Goal: Transaction & Acquisition: Purchase product/service

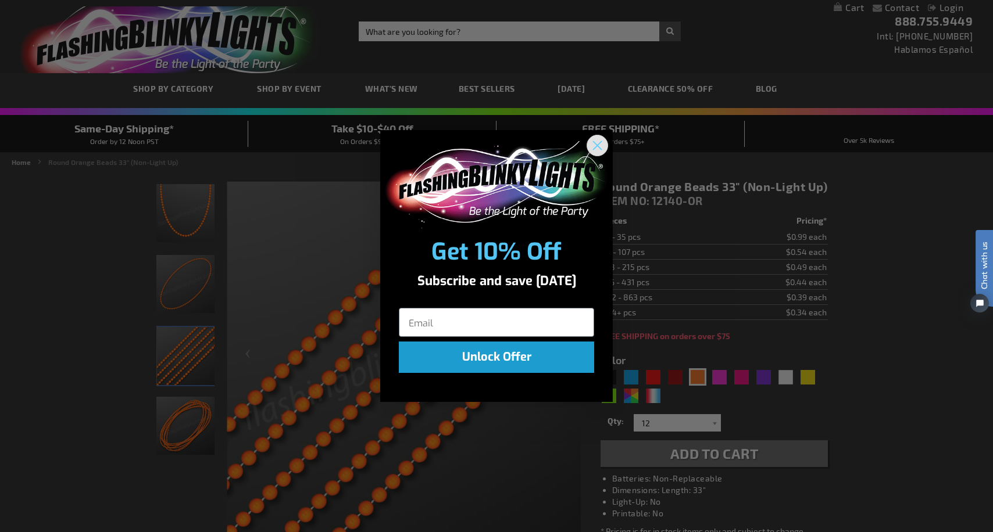
click at [595, 149] on circle "Close dialog" at bounding box center [597, 144] width 19 height 19
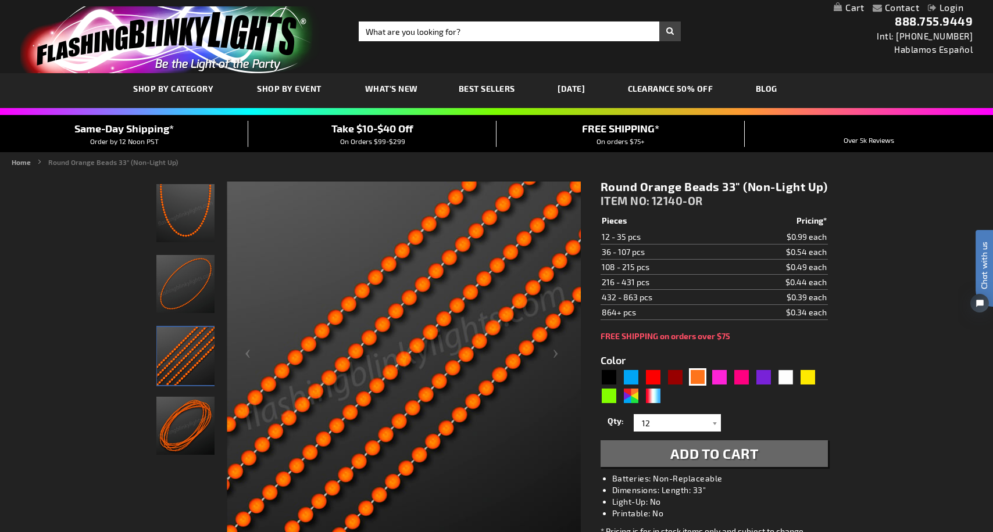
click at [712, 89] on link "CLEARANCE 50% OFF" at bounding box center [670, 88] width 103 height 39
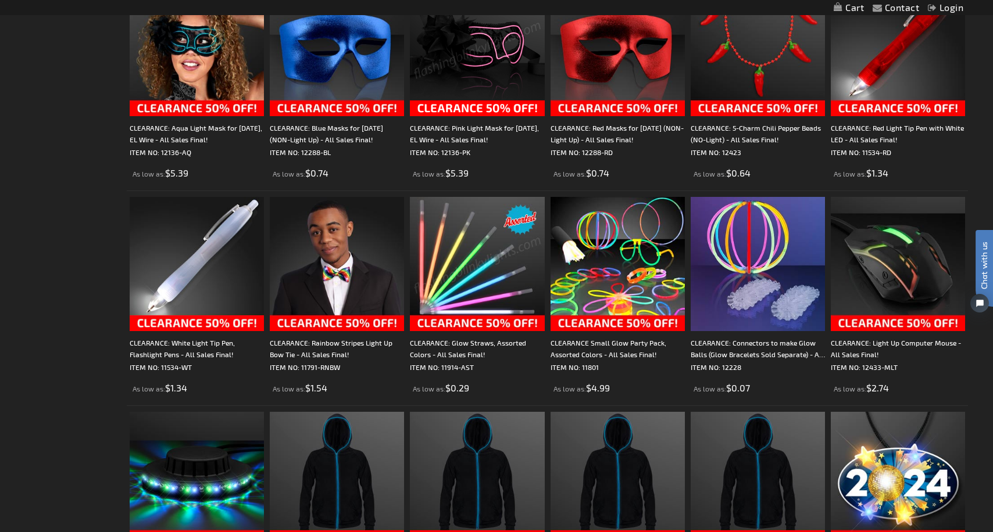
scroll to position [1141, 0]
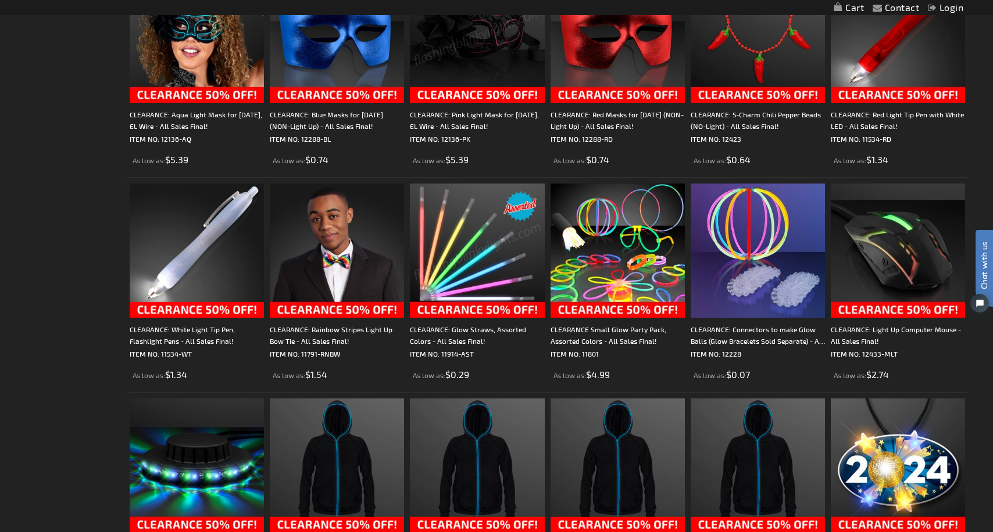
click at [475, 305] on img at bounding box center [477, 251] width 134 height 134
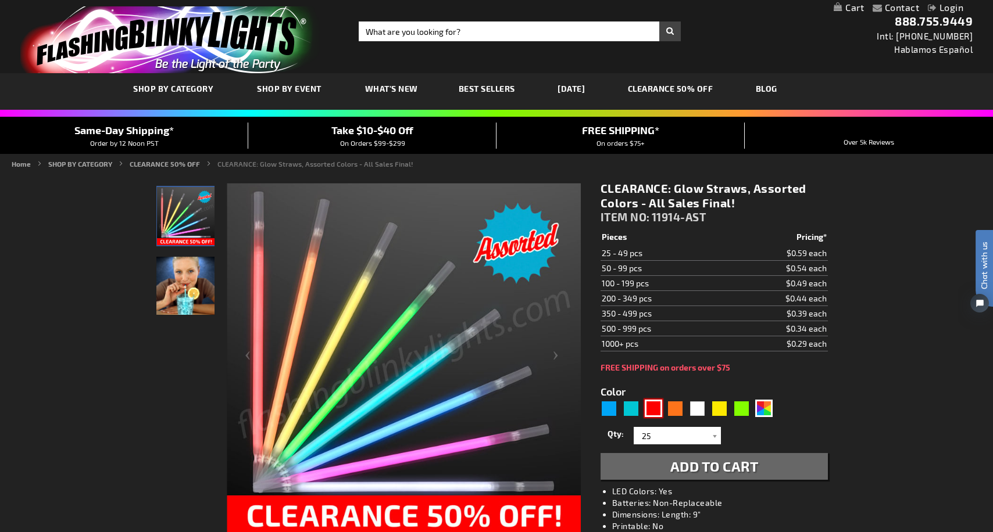
click at [655, 412] on div "Red" at bounding box center [653, 408] width 17 height 17
type input "5641"
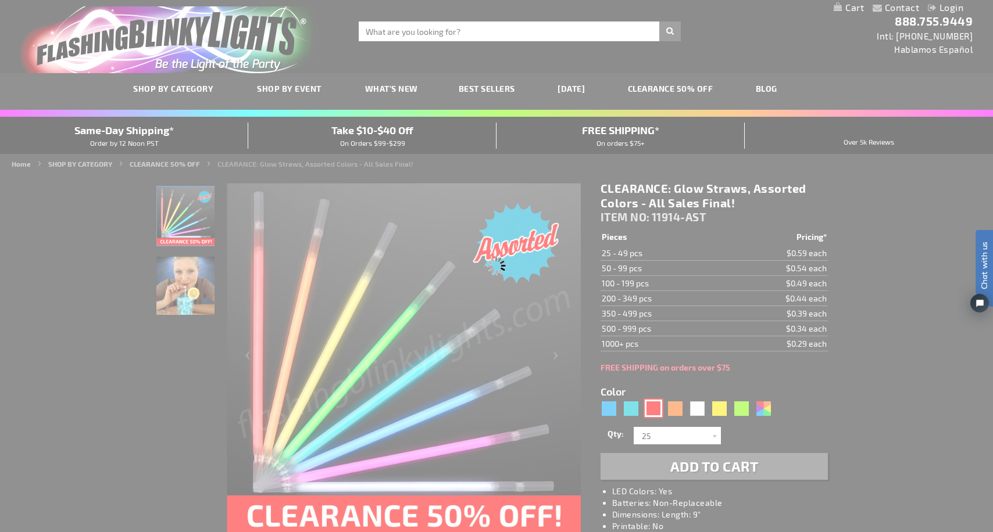
type input "11914-RD"
type input "Customize - Red Glow Straws for Light Drinks, PACKS OF 25 - ITEM NO: 11914-RD"
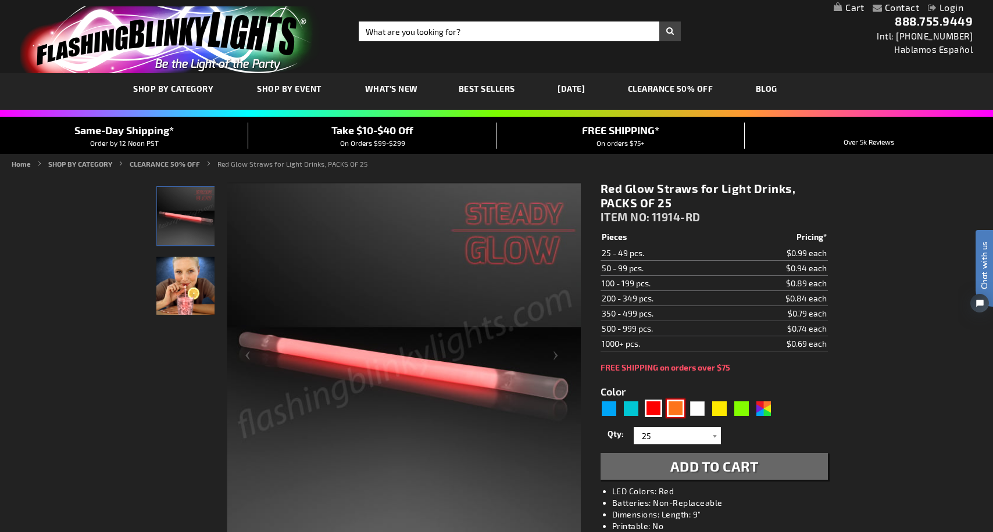
click at [672, 408] on div "Orange" at bounding box center [675, 408] width 17 height 17
type input "5637"
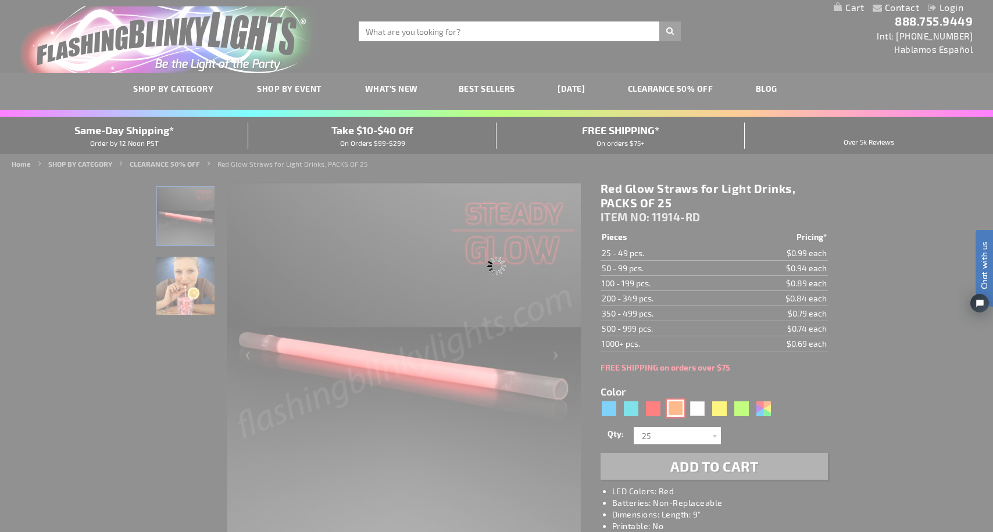
type input "11914-OR"
type input "Customize - Orange Glow Straws for Party Drinks, PACKS OF 25 - ITEM NO: 11914-OR"
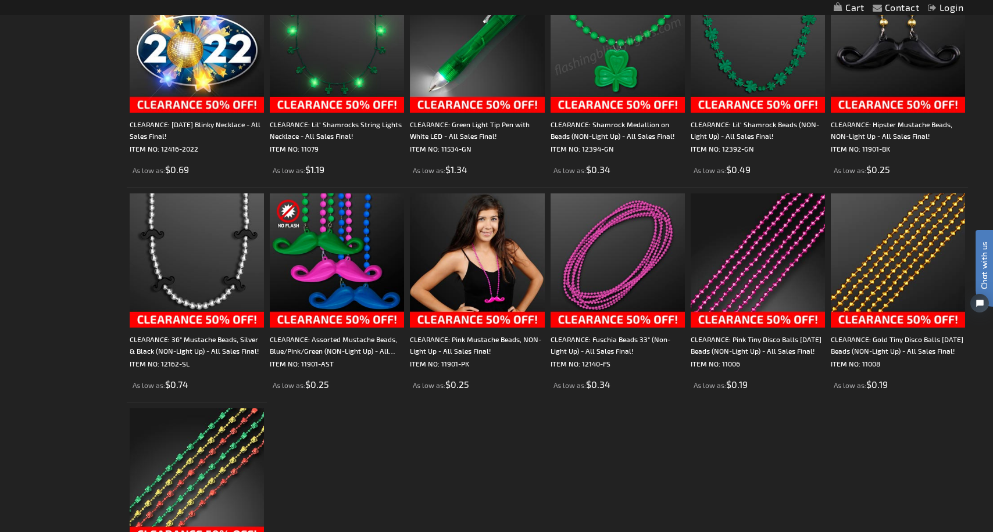
scroll to position [1775, 0]
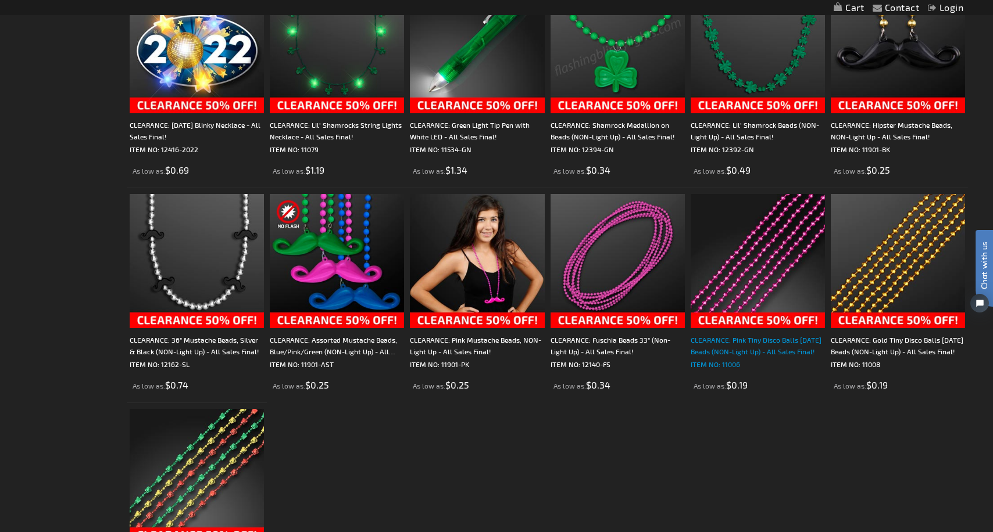
click at [740, 343] on div "CLEARANCE: Pink Tiny Disco Balls Mardi Gras Beads (NON-Light Up) - All Sales Fi…" at bounding box center [757, 345] width 134 height 23
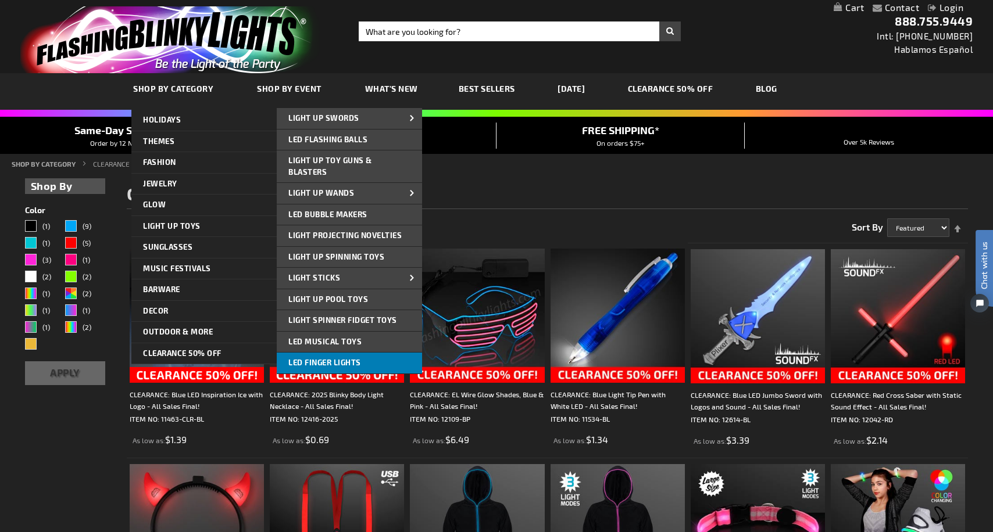
click at [343, 364] on span "LED Finger Lights" at bounding box center [324, 362] width 73 height 9
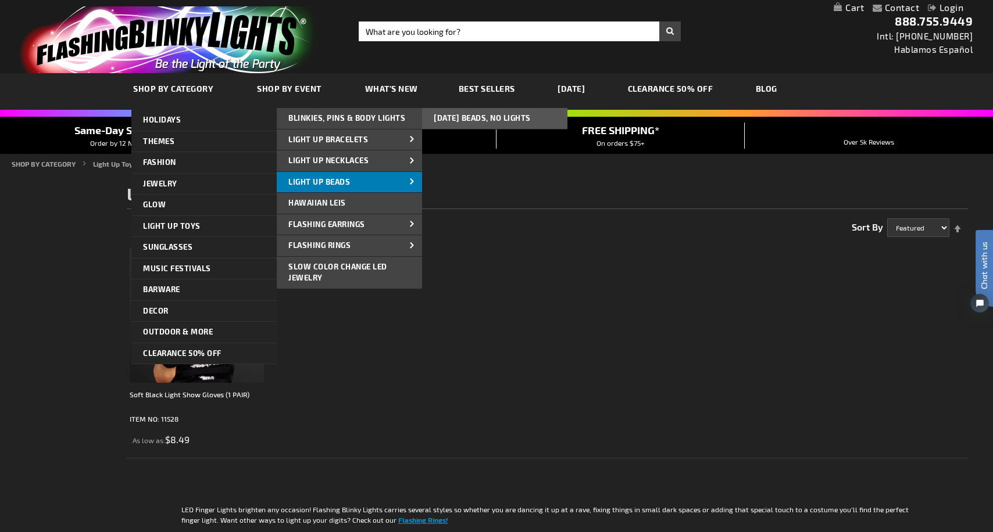
click at [413, 182] on span at bounding box center [411, 183] width 17 height 12
click at [331, 182] on span "Light Up Beads" at bounding box center [319, 181] width 62 height 9
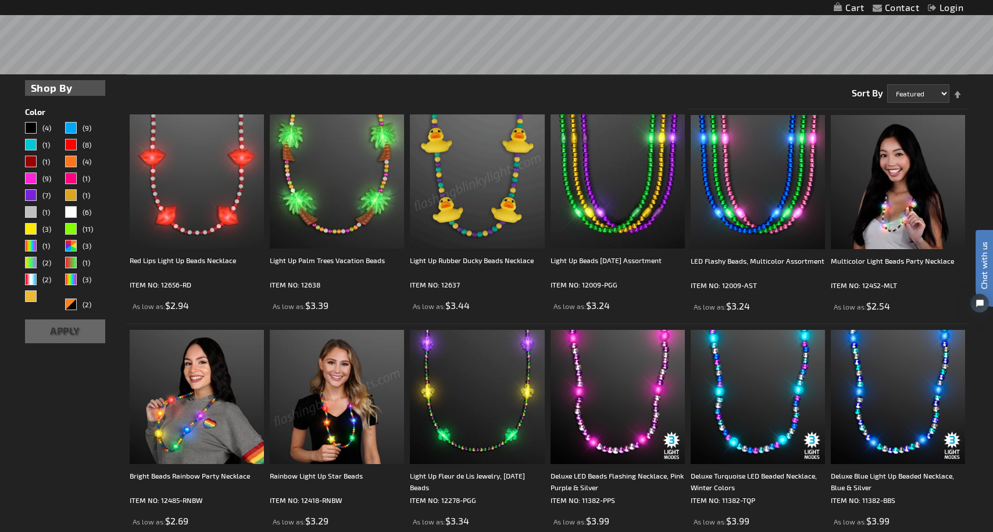
scroll to position [282, 0]
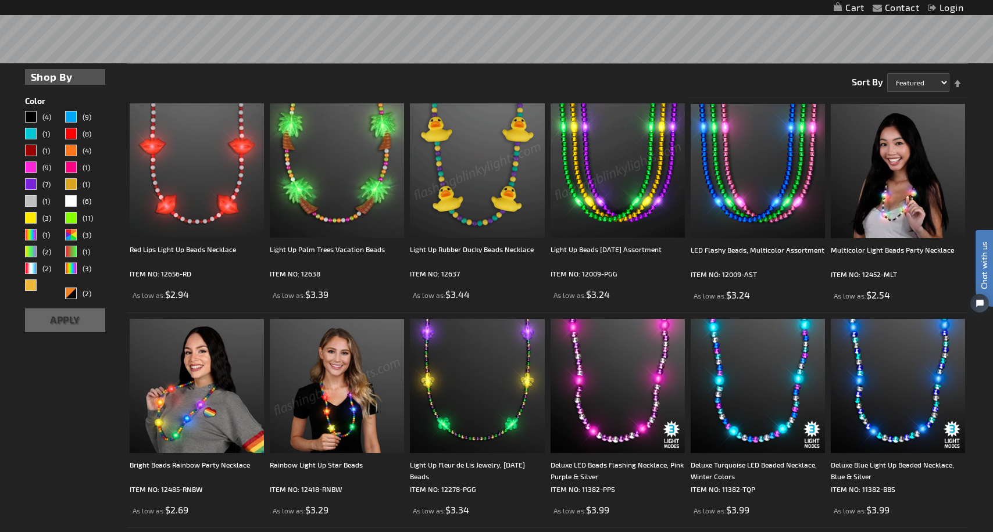
click at [611, 221] on img at bounding box center [617, 170] width 134 height 134
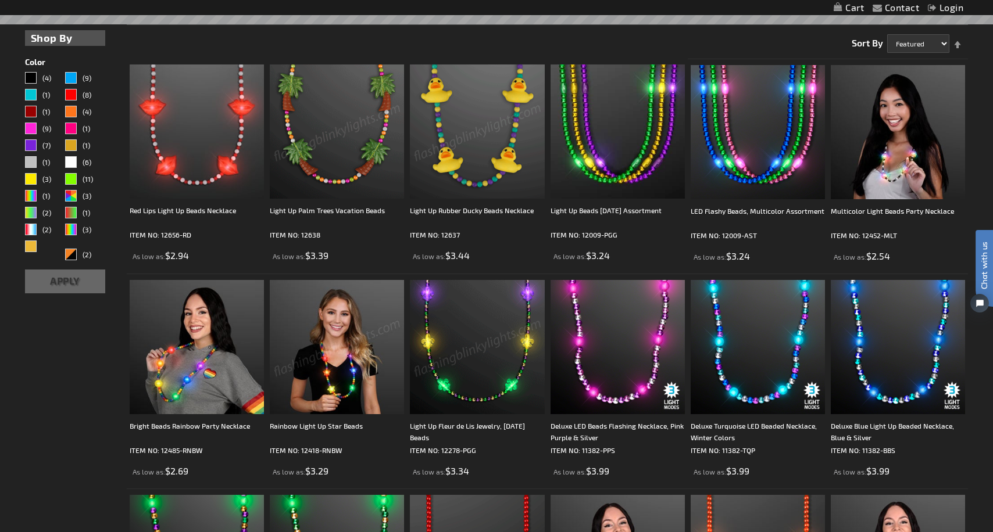
scroll to position [320, 0]
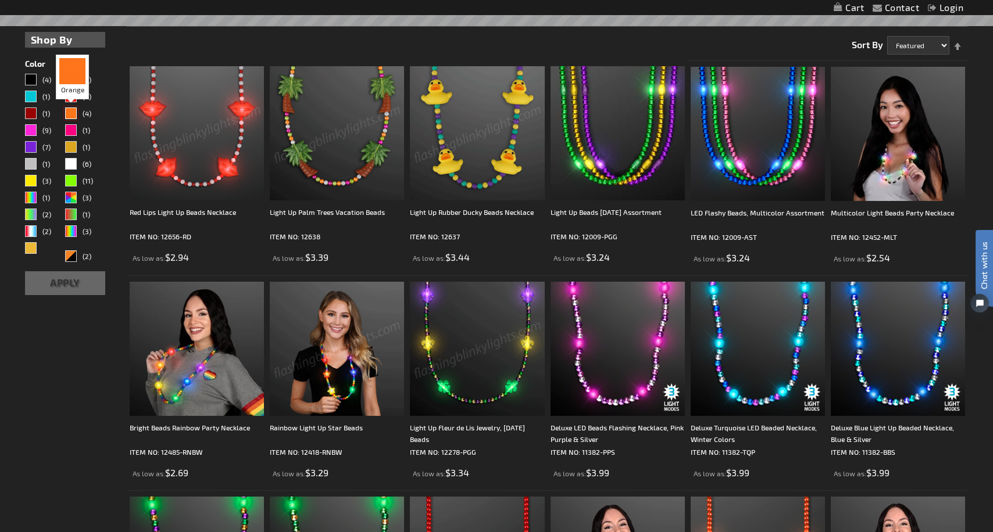
click at [74, 116] on div "Orange" at bounding box center [71, 114] width 12 height 12
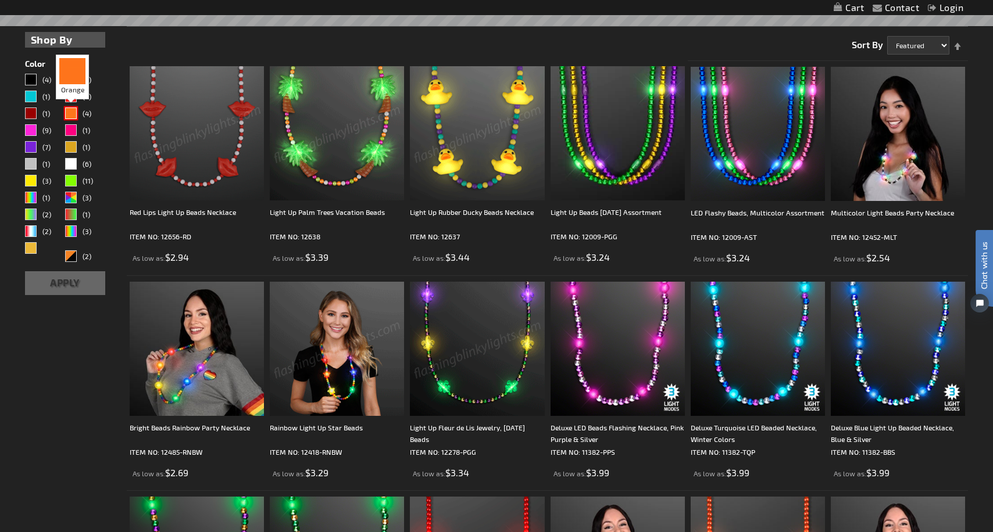
click at [68, 116] on div "Orange" at bounding box center [71, 114] width 12 height 12
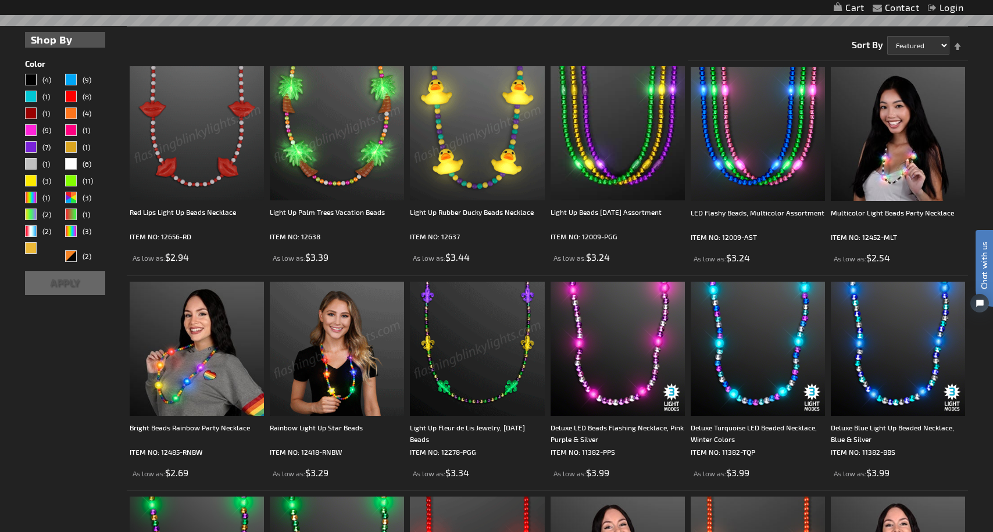
click at [63, 290] on button "Apply" at bounding box center [65, 283] width 80 height 24
click at [86, 115] on span "(4)" at bounding box center [87, 113] width 9 height 8
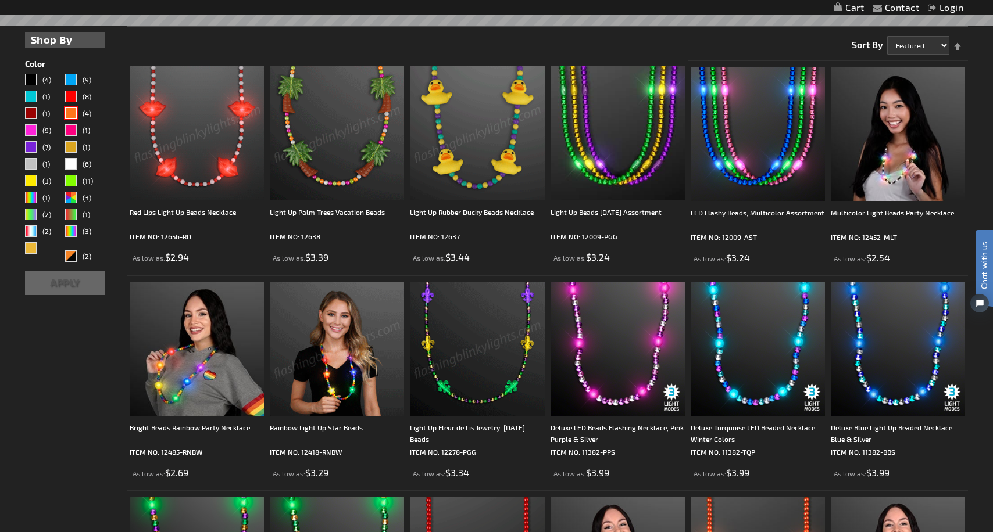
click at [84, 284] on button "Apply" at bounding box center [65, 283] width 80 height 24
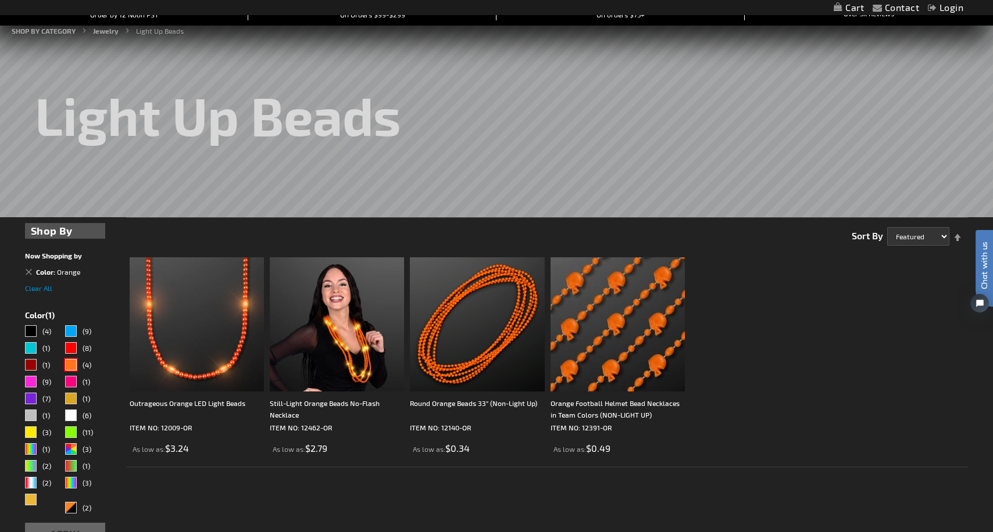
scroll to position [129, 0]
click at [224, 401] on div "Outrageous Orange LED Light Beads" at bounding box center [197, 408] width 134 height 23
